Goal: Answer question/provide support

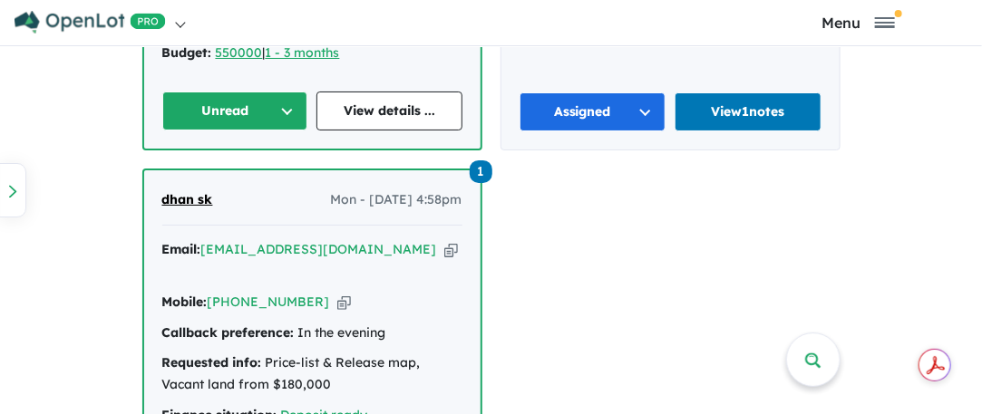
scroll to position [1450, 0]
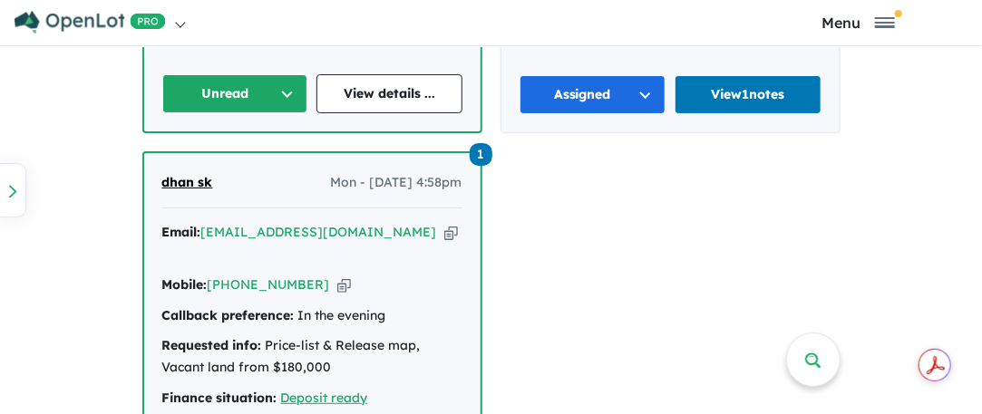
click at [257, 75] on button "Unread" at bounding box center [235, 93] width 146 height 39
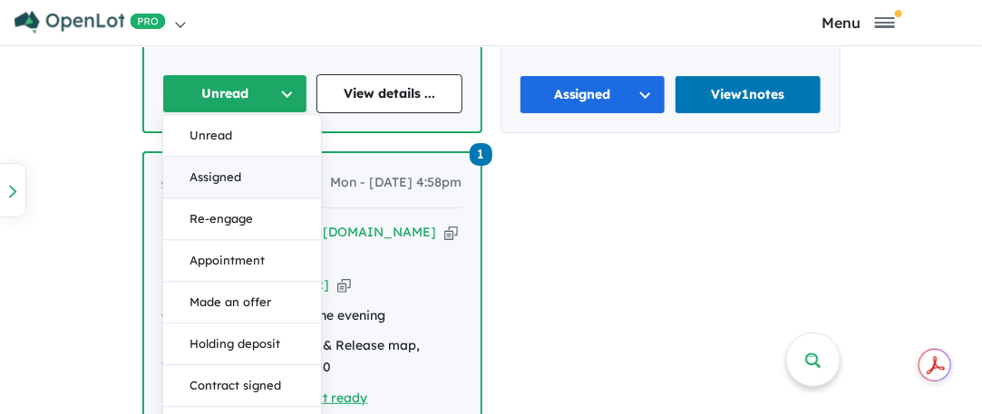
click at [229, 157] on button "Assigned" at bounding box center [242, 178] width 158 height 42
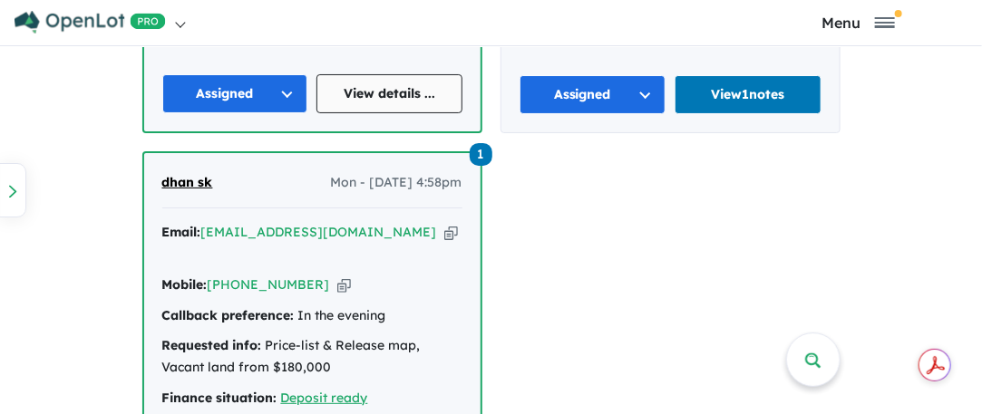
click at [389, 74] on link "View details ..." at bounding box center [389, 93] width 146 height 39
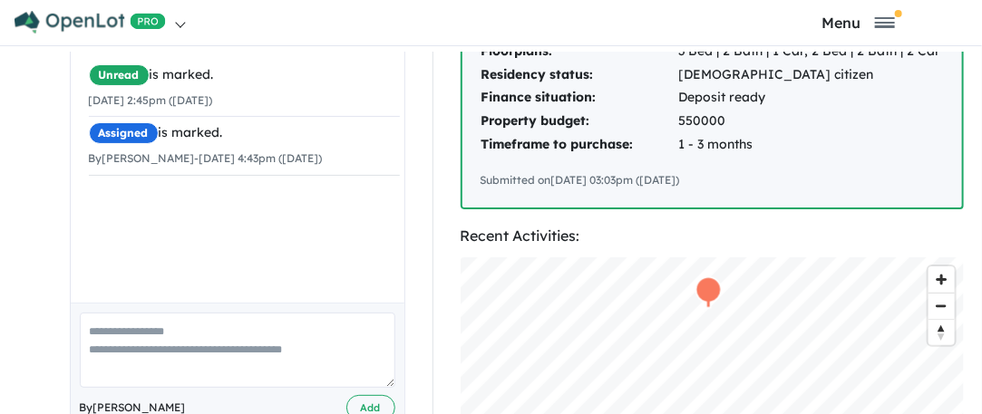
scroll to position [453, 0]
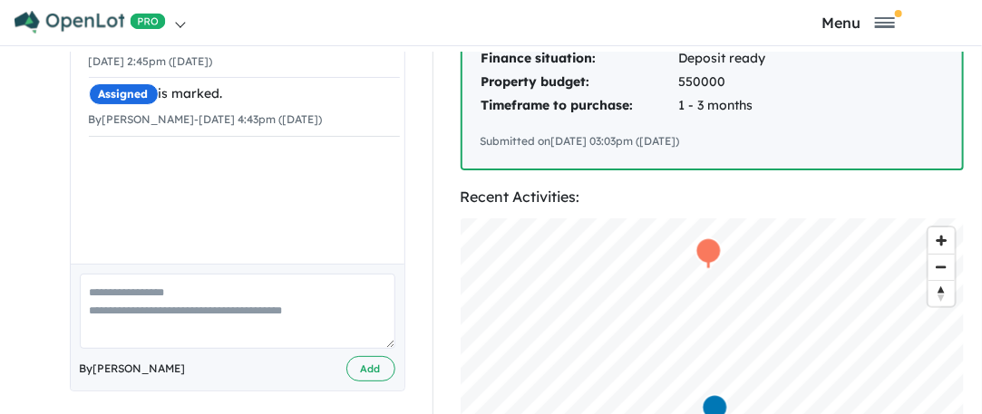
click at [117, 301] on textarea at bounding box center [237, 311] width 315 height 75
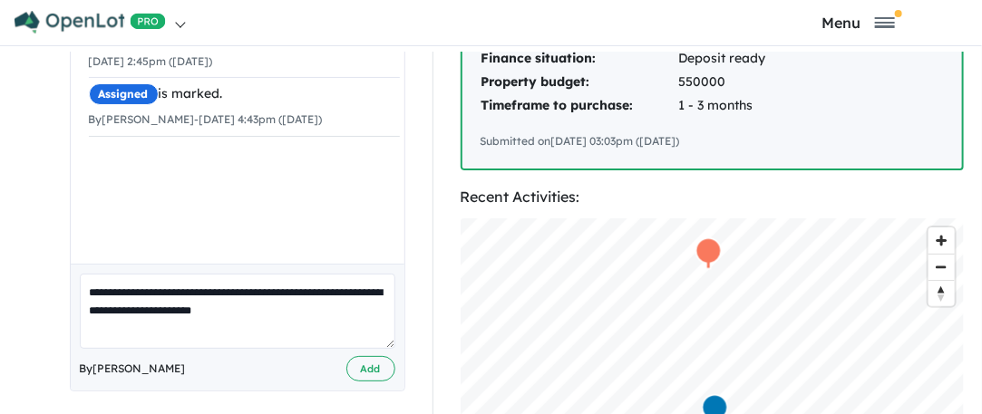
type textarea "**********"
click at [346, 356] on button "Add" at bounding box center [370, 369] width 49 height 26
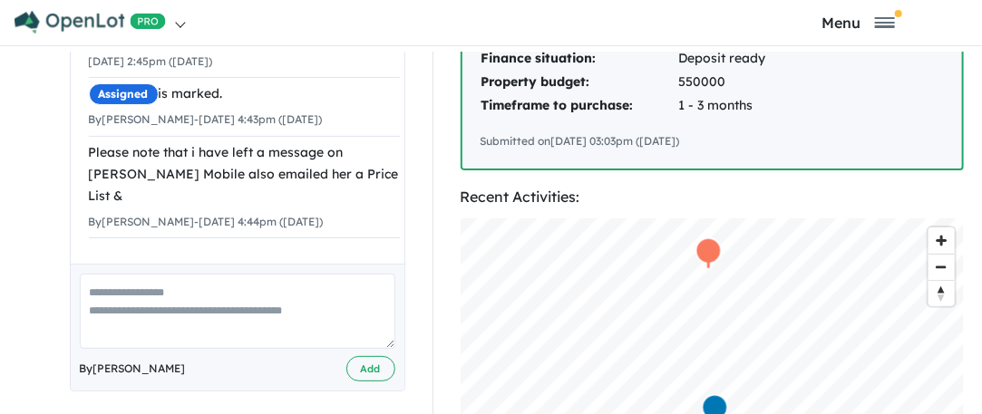
click at [105, 274] on textarea at bounding box center [237, 311] width 315 height 75
click at [110, 274] on textarea at bounding box center [237, 311] width 315 height 75
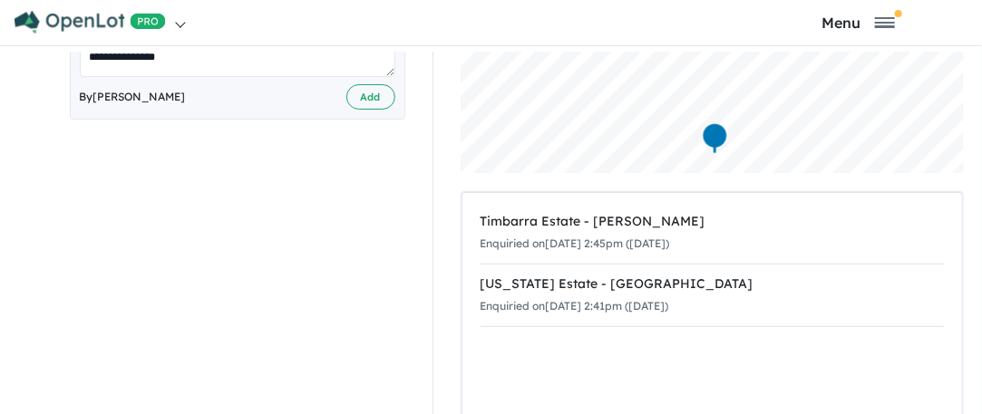
type textarea "**********"
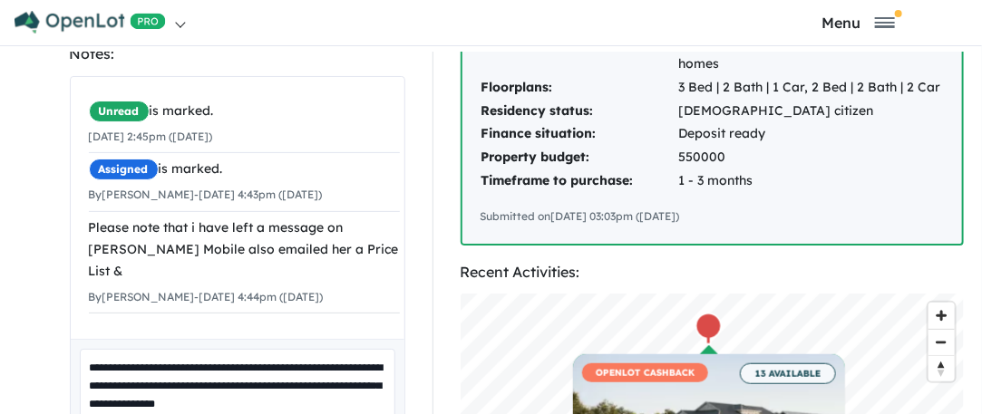
scroll to position [559, 0]
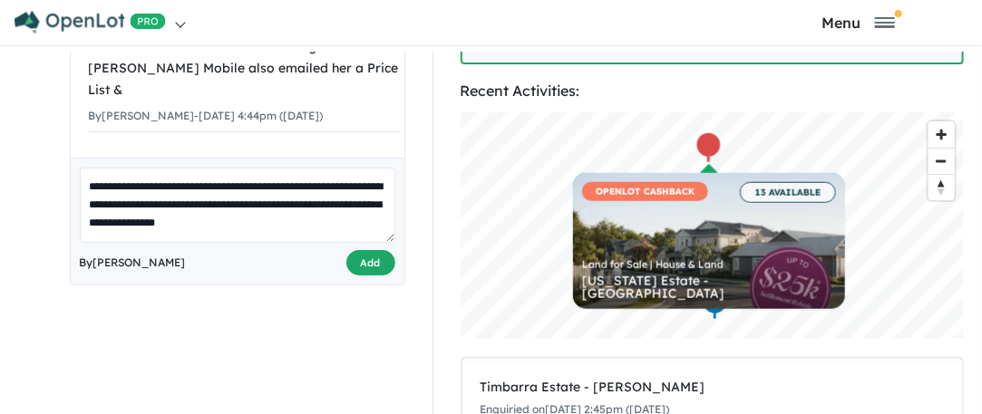
click at [354, 250] on button "Add" at bounding box center [370, 263] width 49 height 26
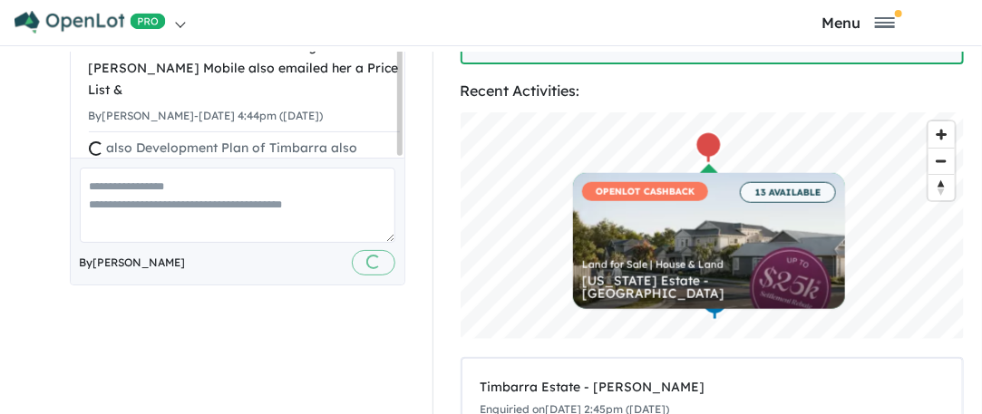
scroll to position [627, 0]
